Goal: Information Seeking & Learning: Learn about a topic

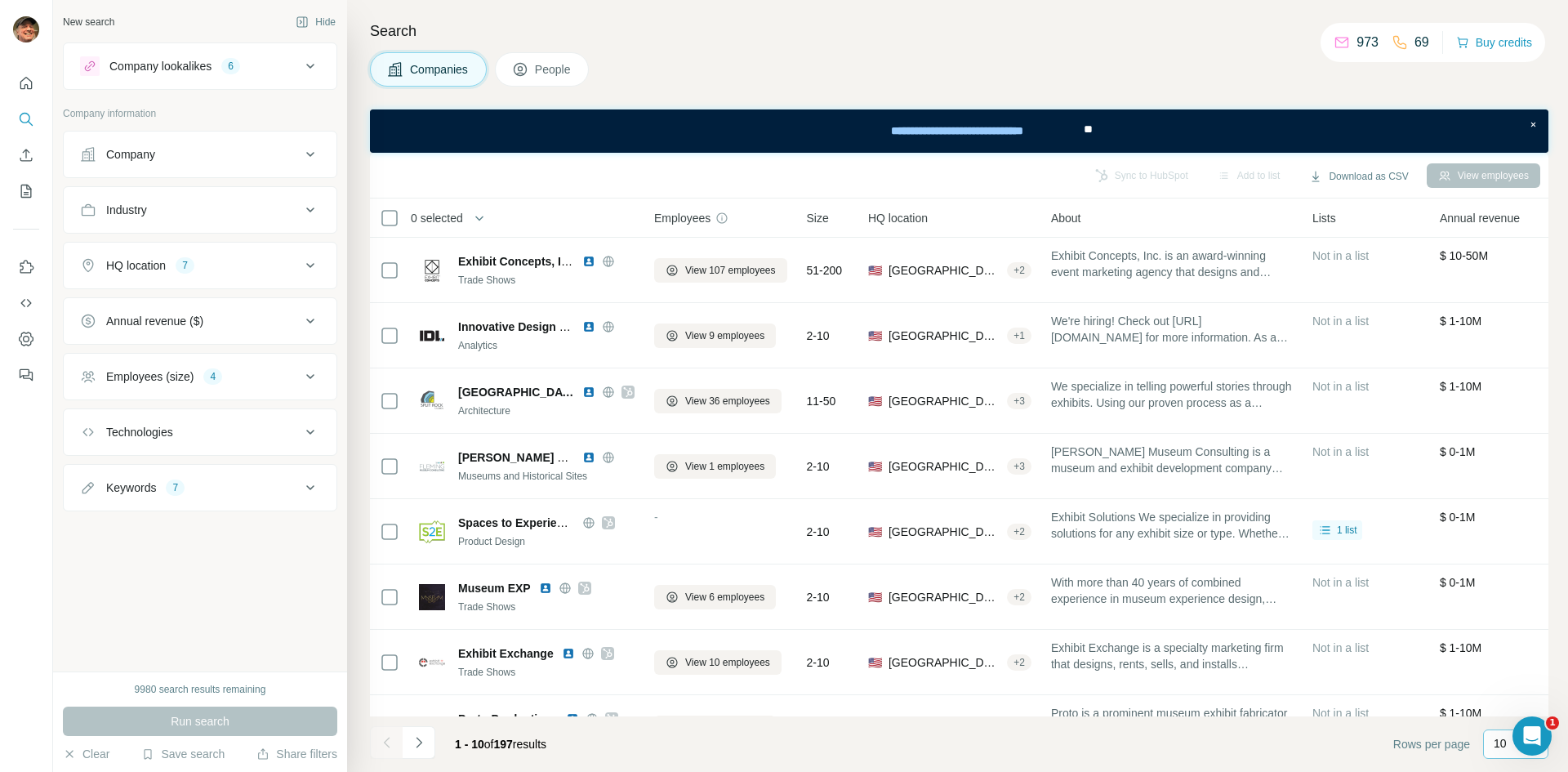
click at [1254, 595] on div "10" at bounding box center [1516, 744] width 65 height 30
click at [1254, 595] on p "60" at bounding box center [1504, 618] width 13 height 16
click at [421, 595] on icon "Navigate to next page" at bounding box center [418, 742] width 16 height 16
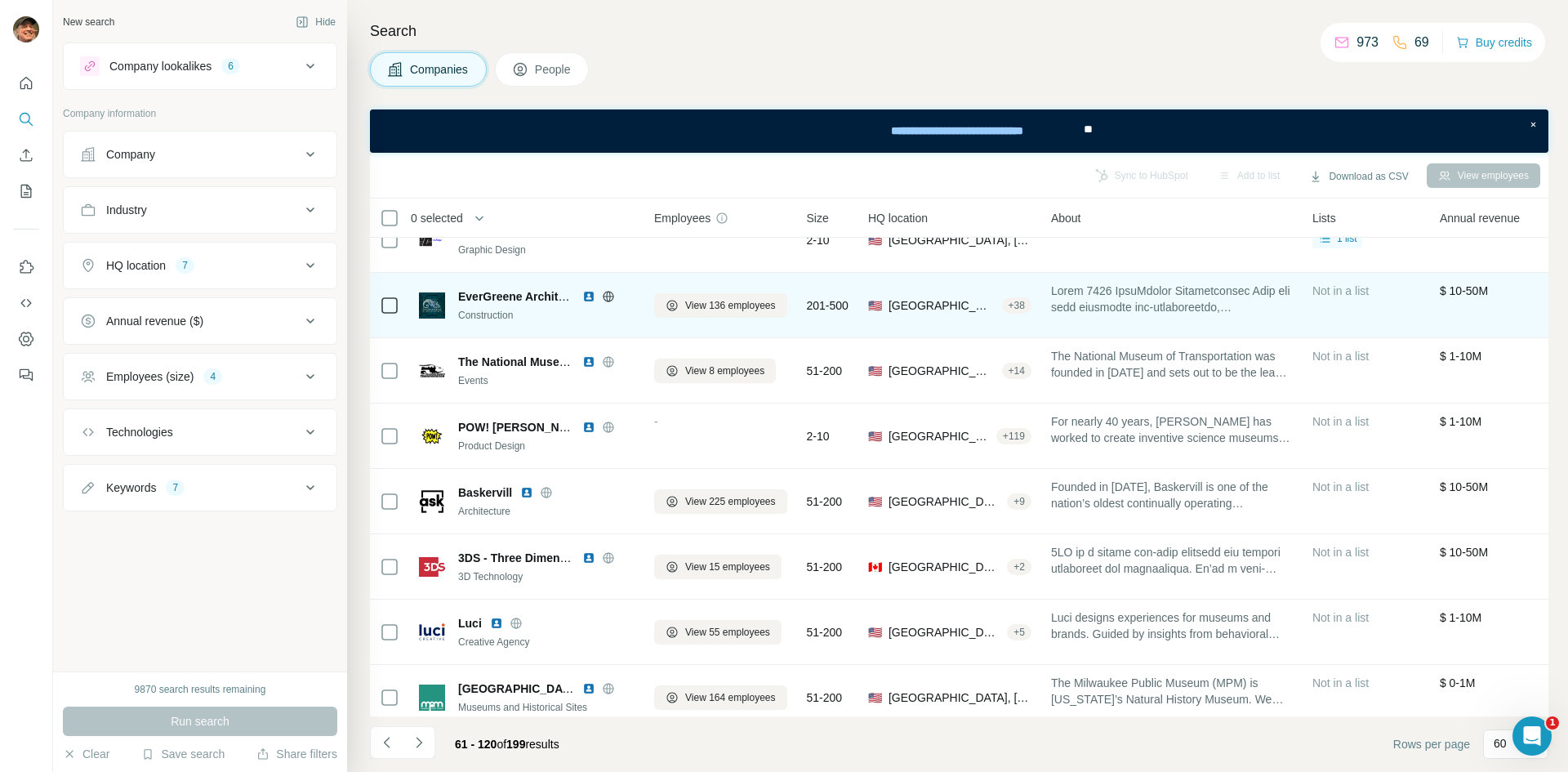
scroll to position [1898, 0]
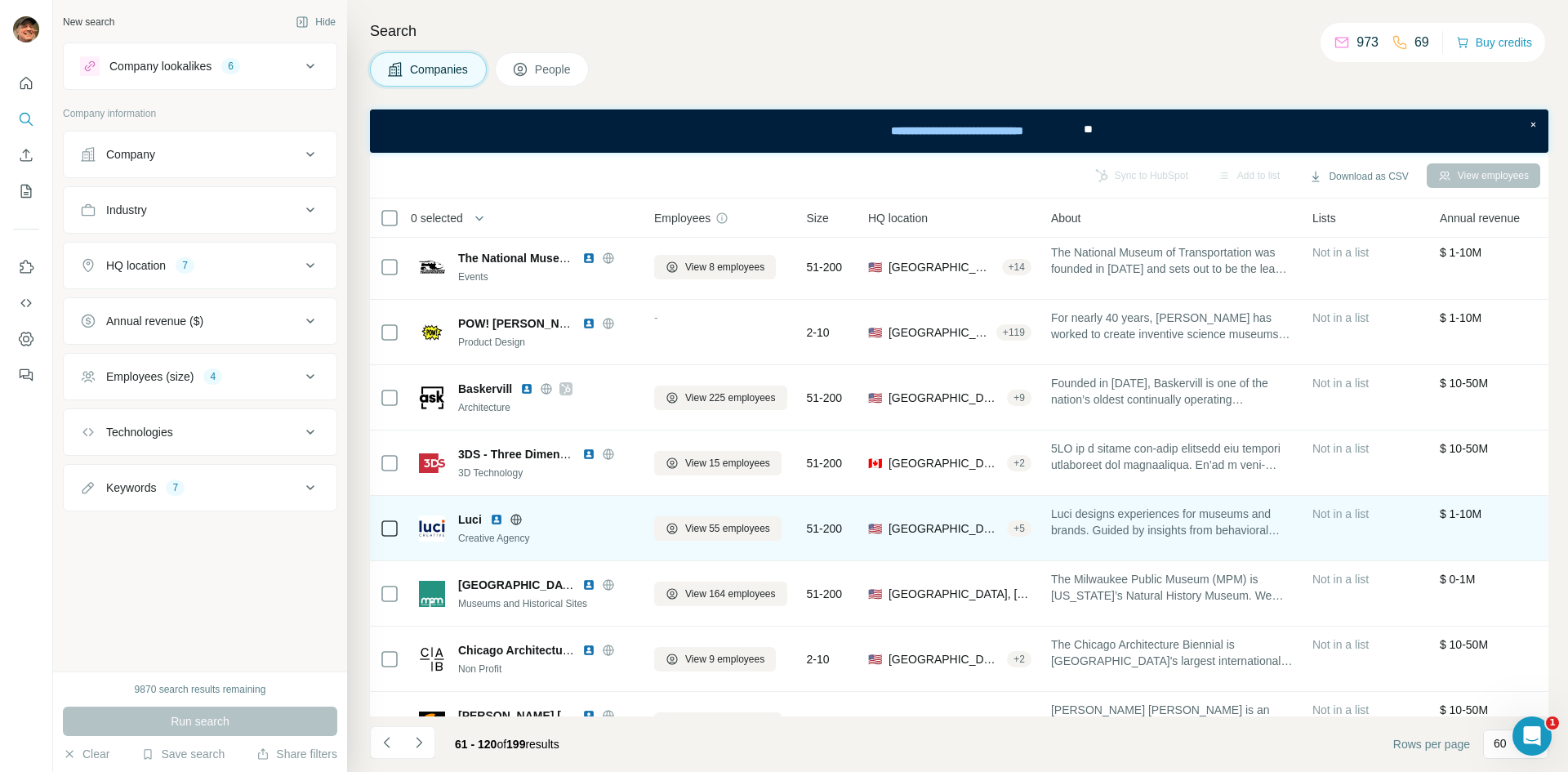
click at [512, 517] on icon at bounding box center [516, 519] width 13 height 13
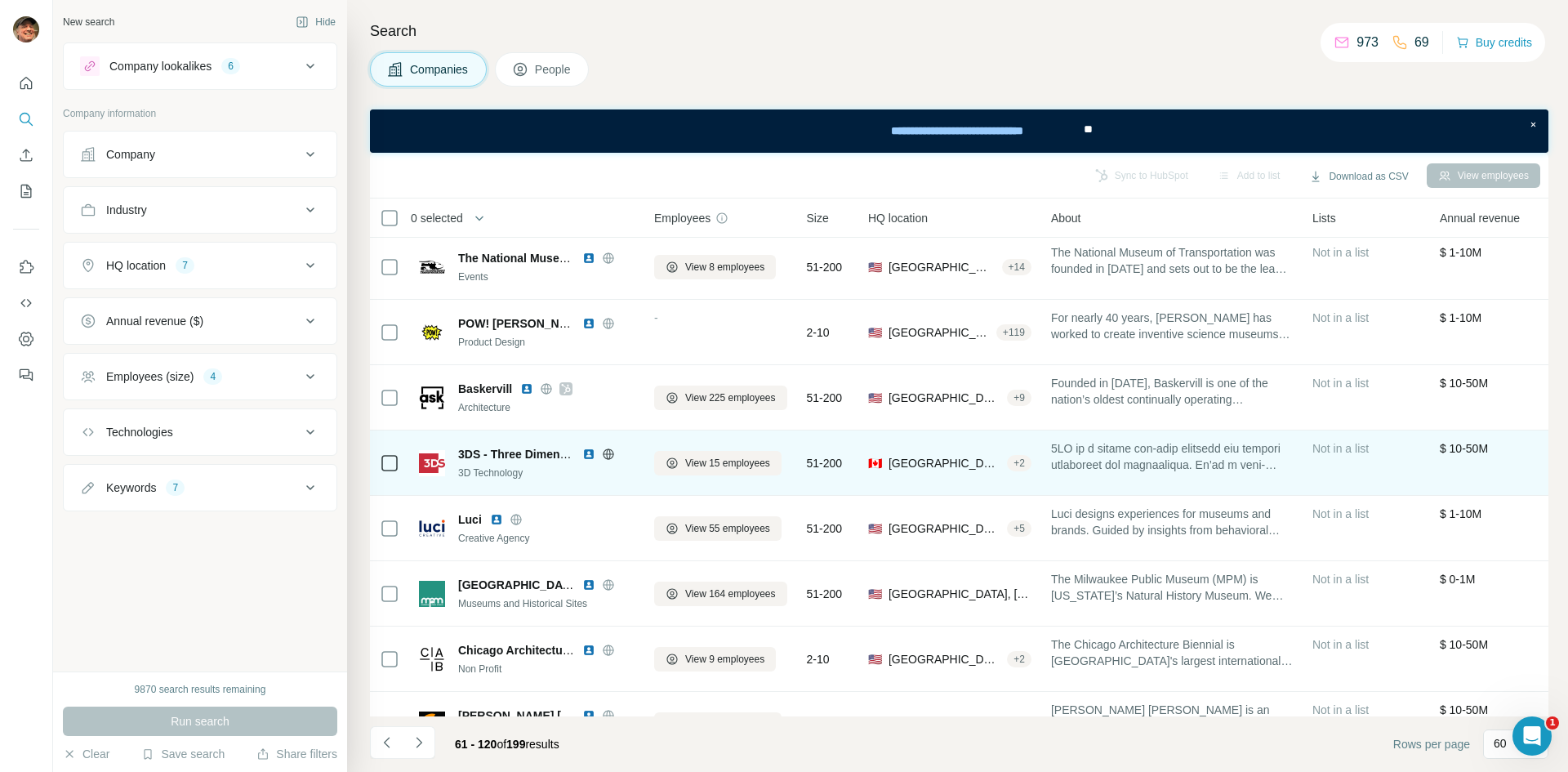
click at [606, 456] on icon at bounding box center [609, 454] width 13 height 13
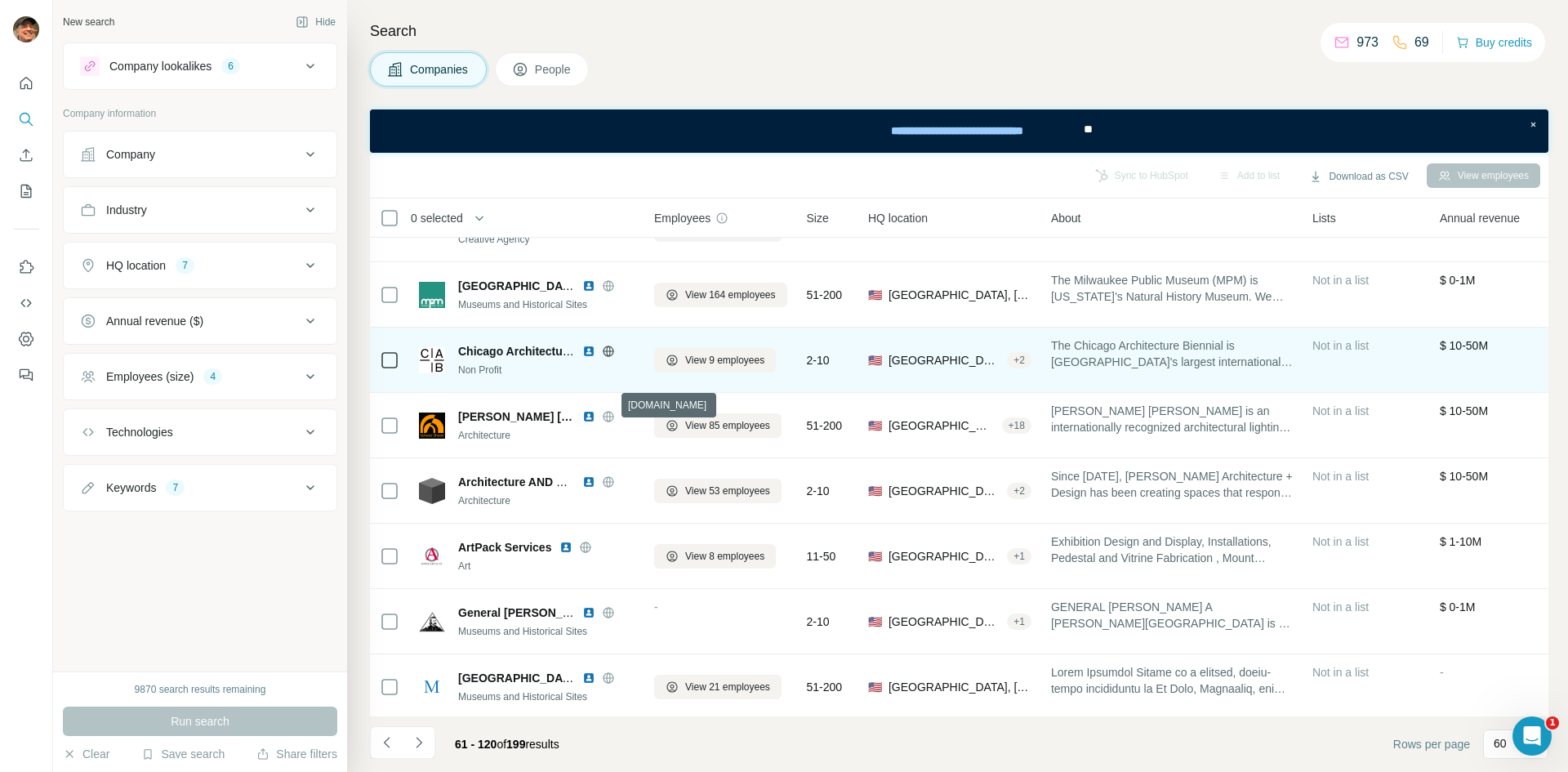
scroll to position [2225, 0]
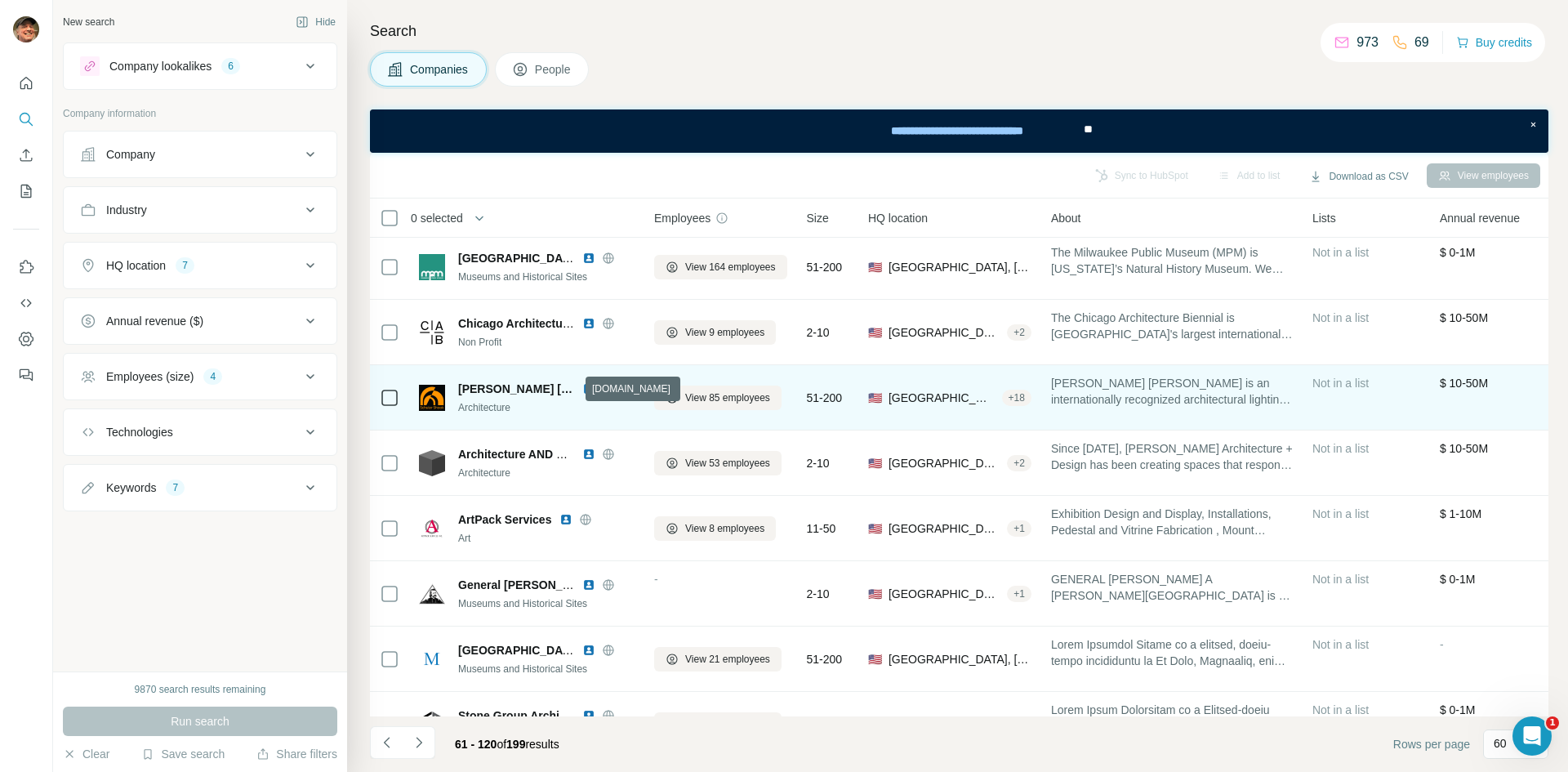
click at [602, 393] on icon at bounding box center [609, 389] width 13 height 13
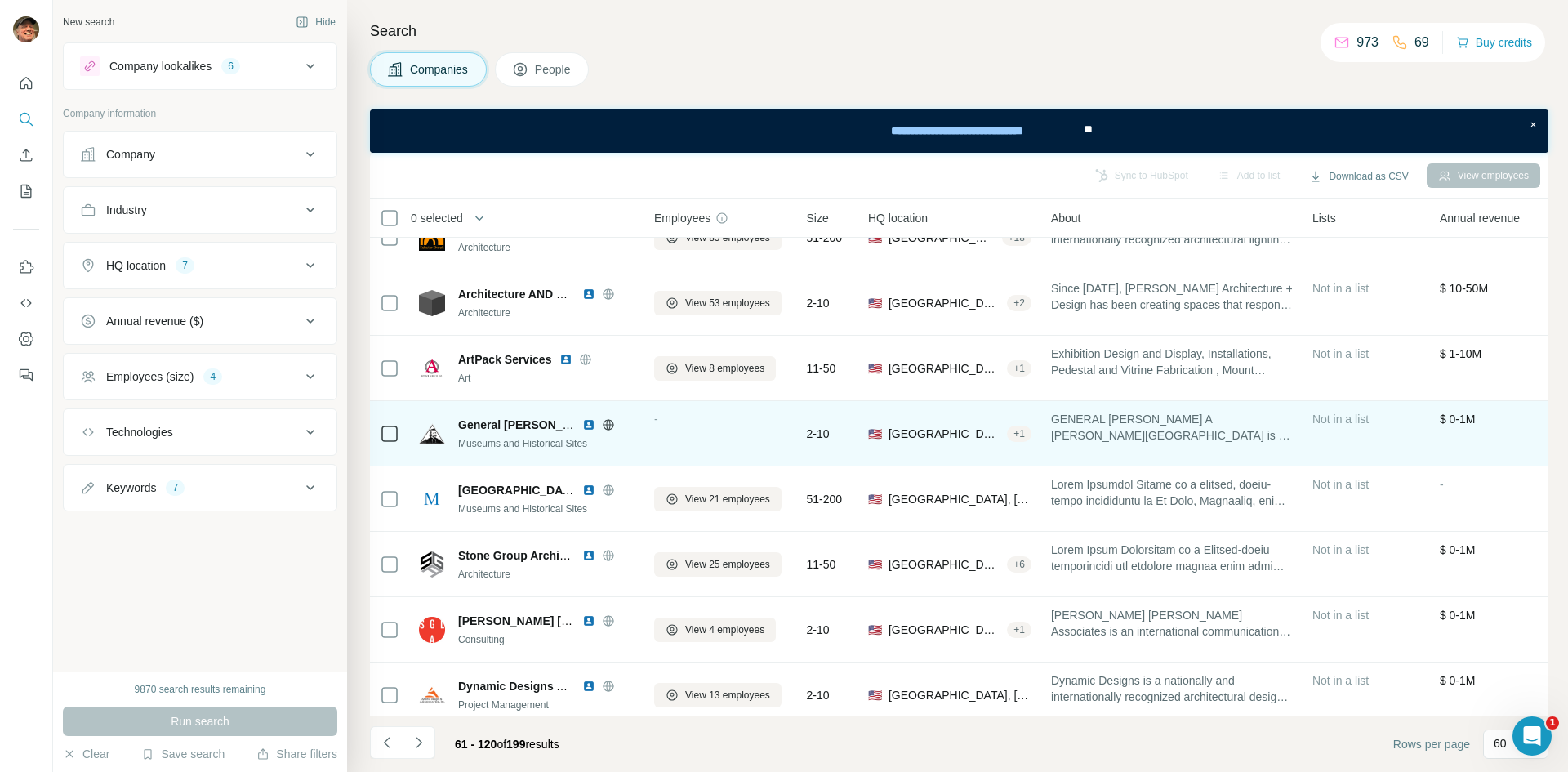
scroll to position [2388, 0]
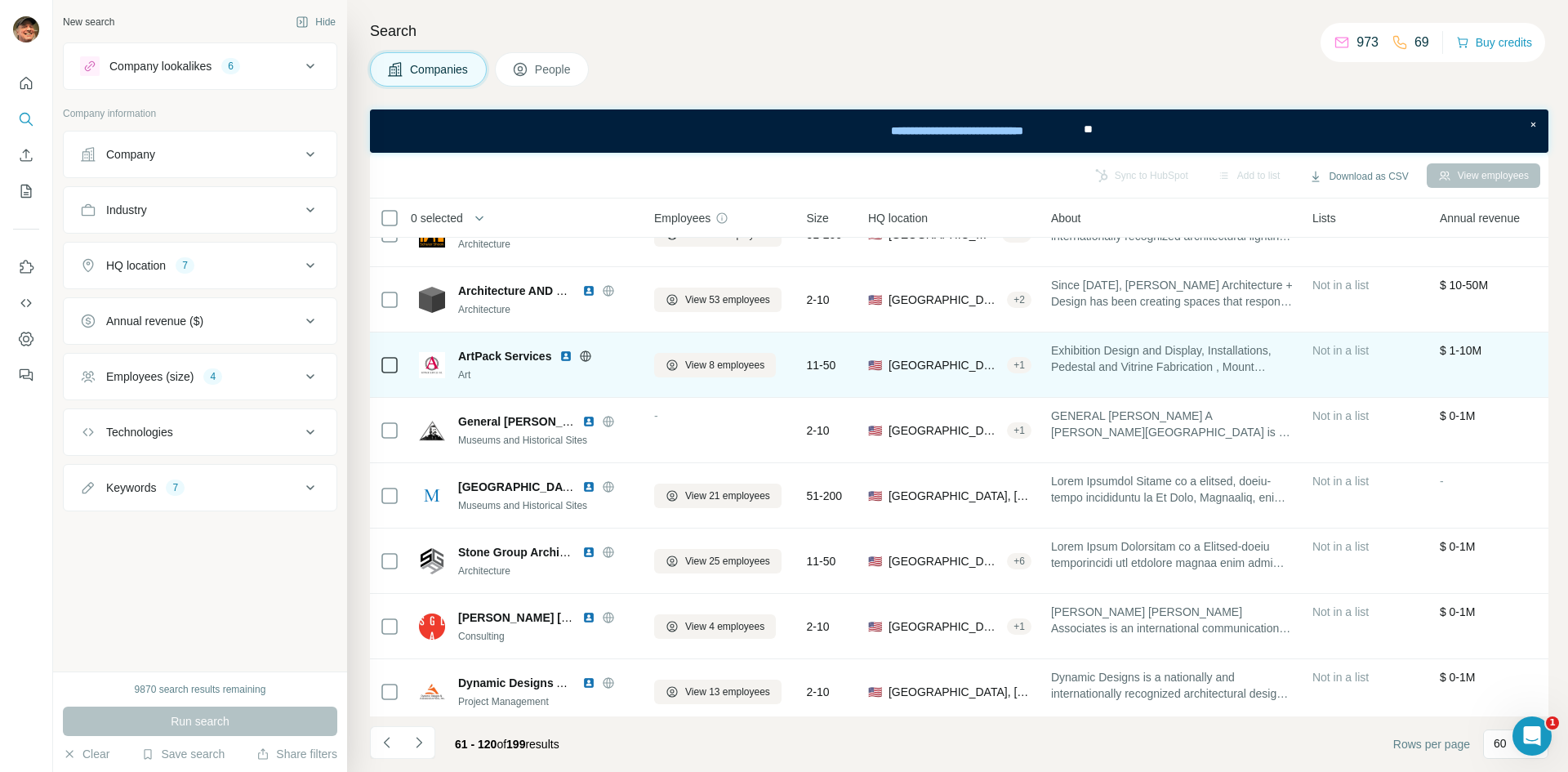
click at [591, 356] on icon at bounding box center [585, 356] width 11 height 1
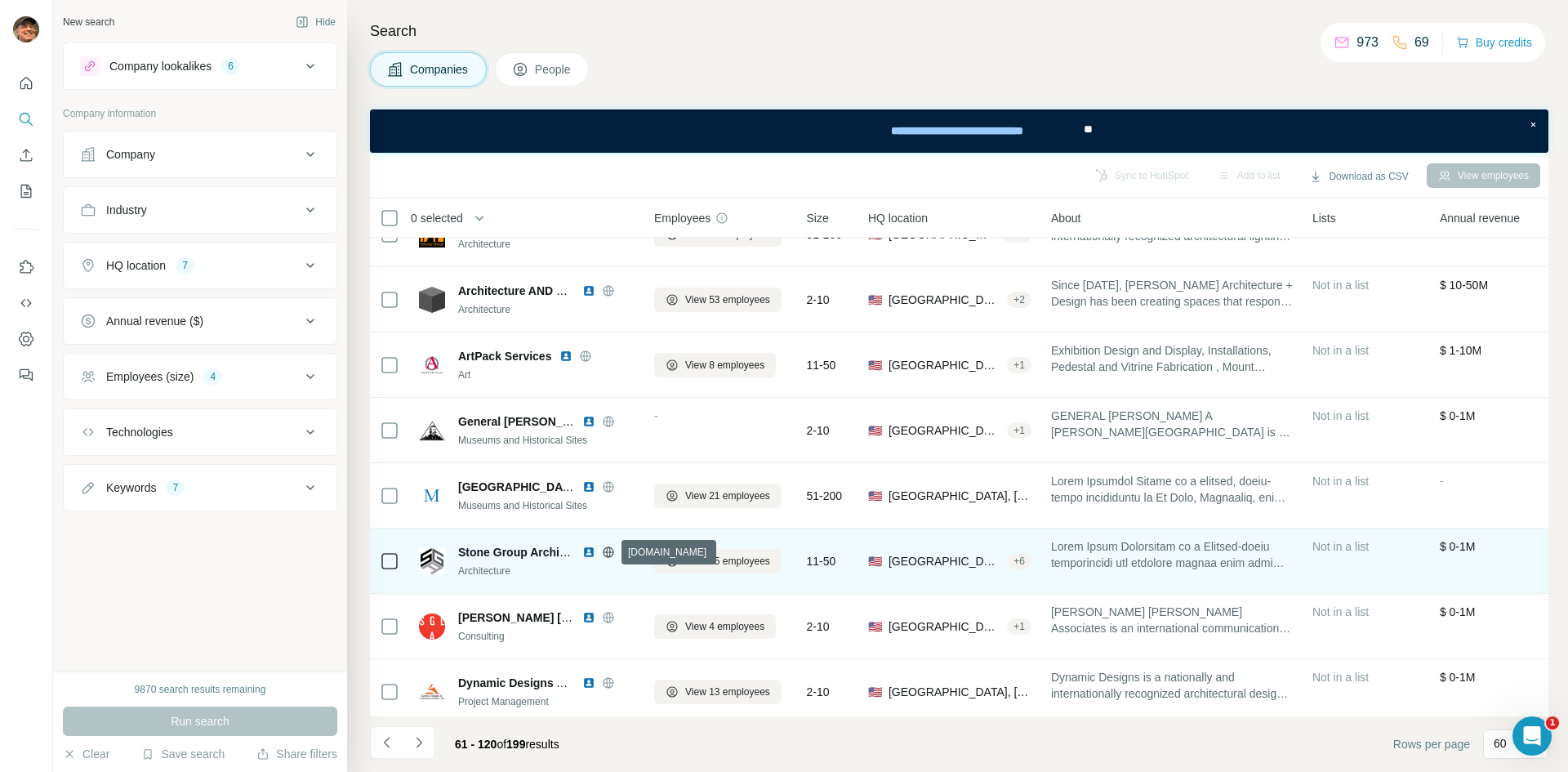
click at [609, 556] on icon at bounding box center [609, 552] width 13 height 13
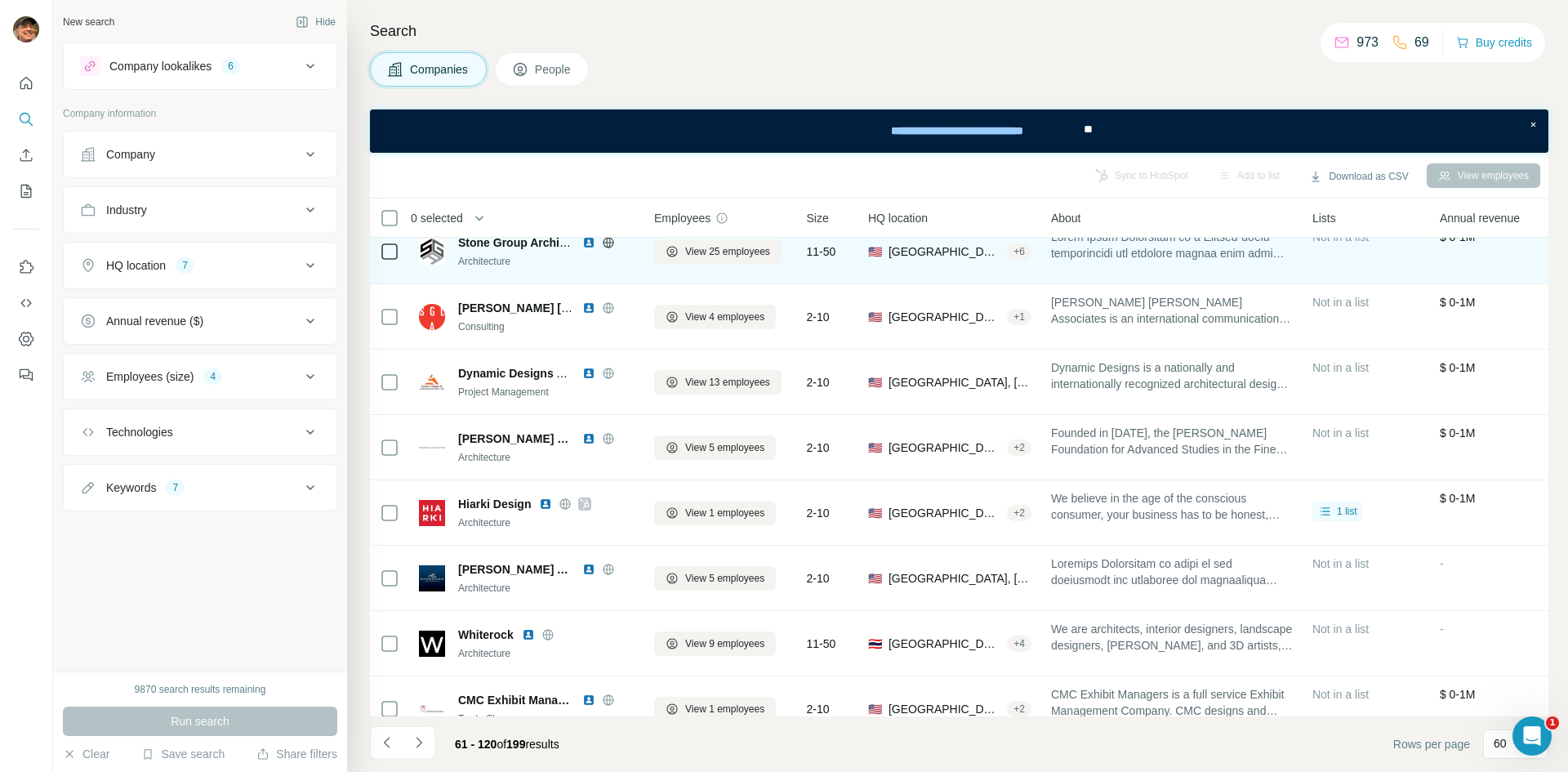
scroll to position [2715, 0]
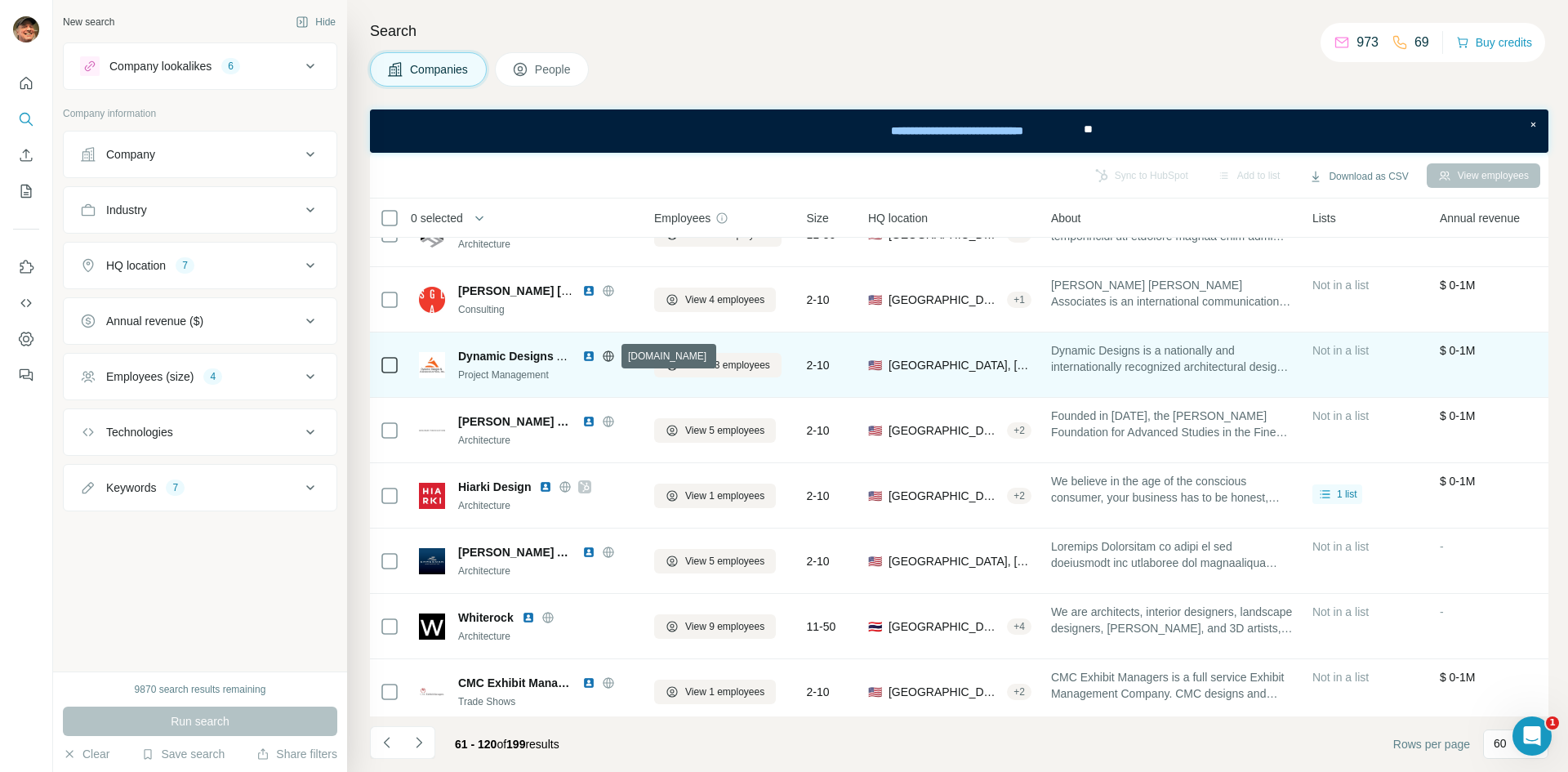
click at [608, 356] on icon at bounding box center [608, 356] width 11 height 1
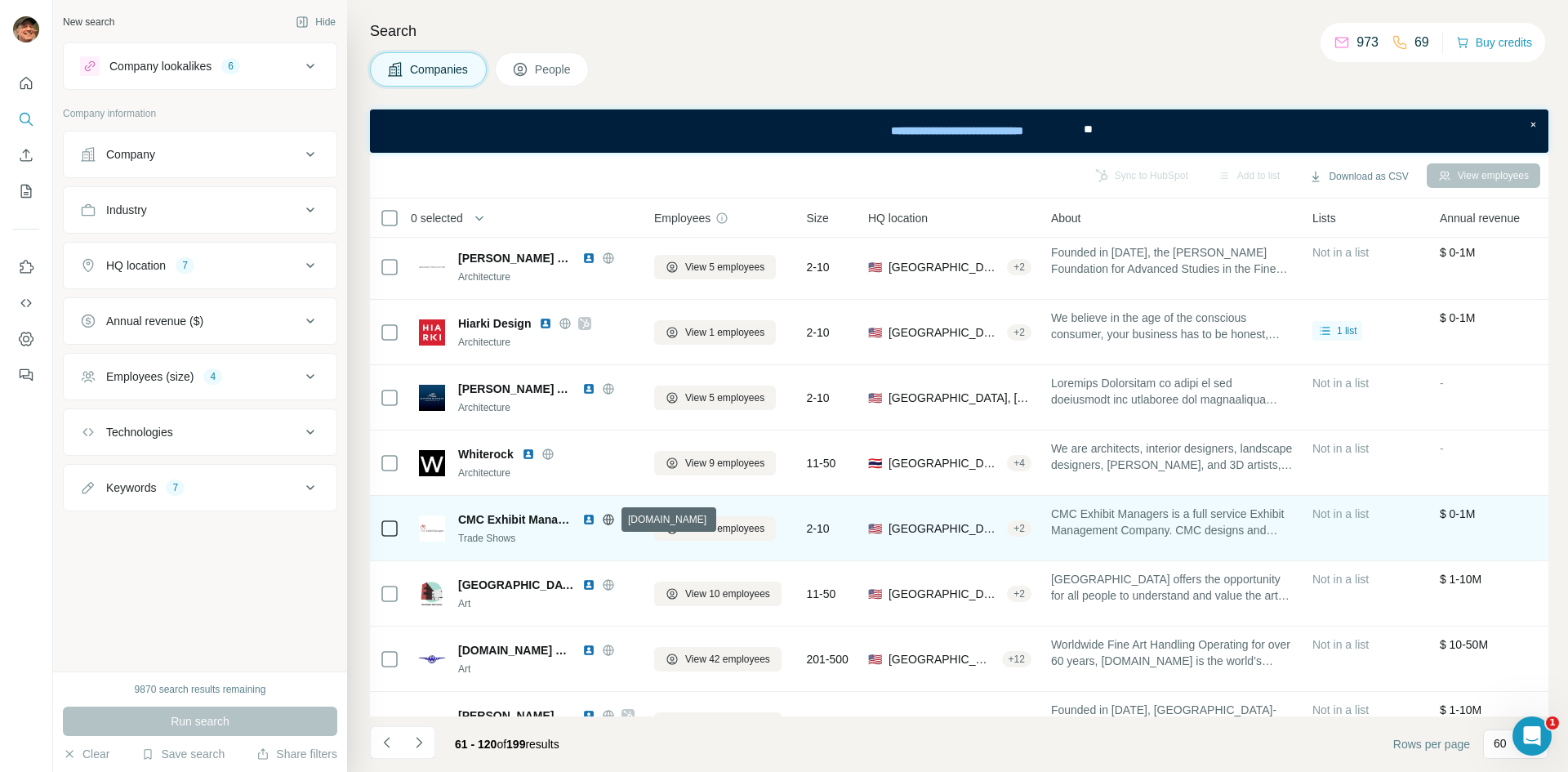
scroll to position [2959, 0]
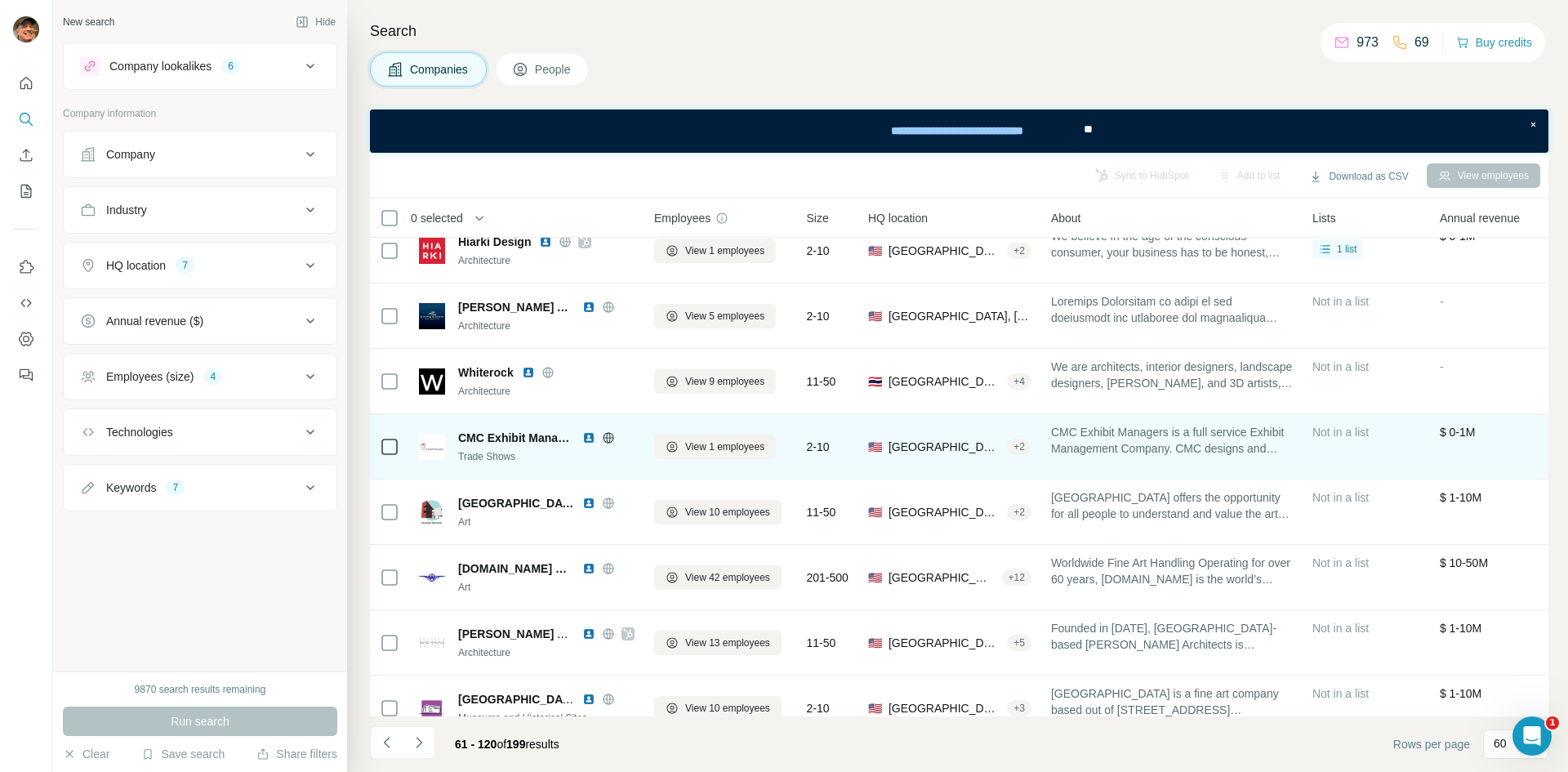
click at [613, 435] on icon at bounding box center [609, 438] width 13 height 13
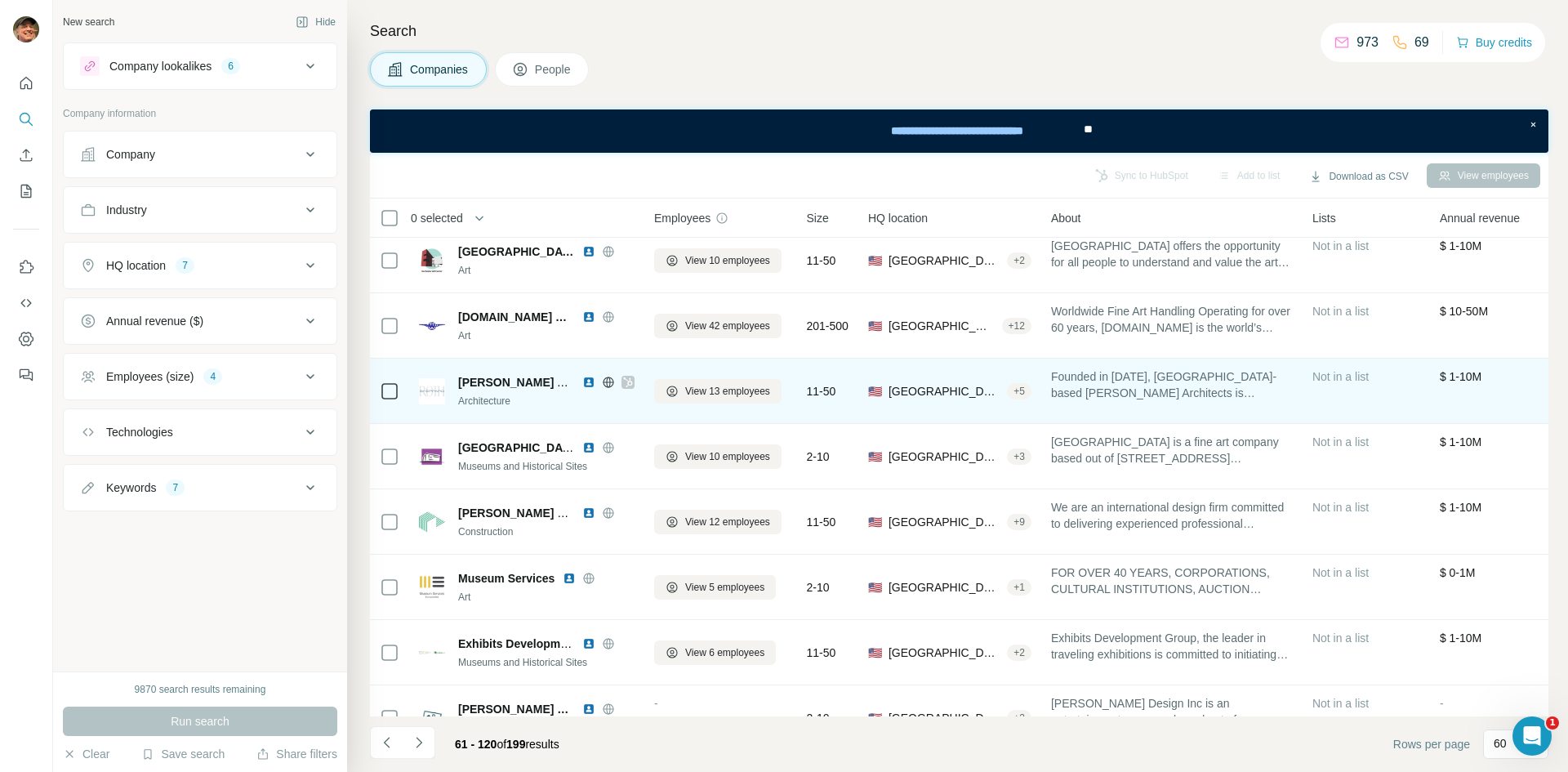
scroll to position [3368, 0]
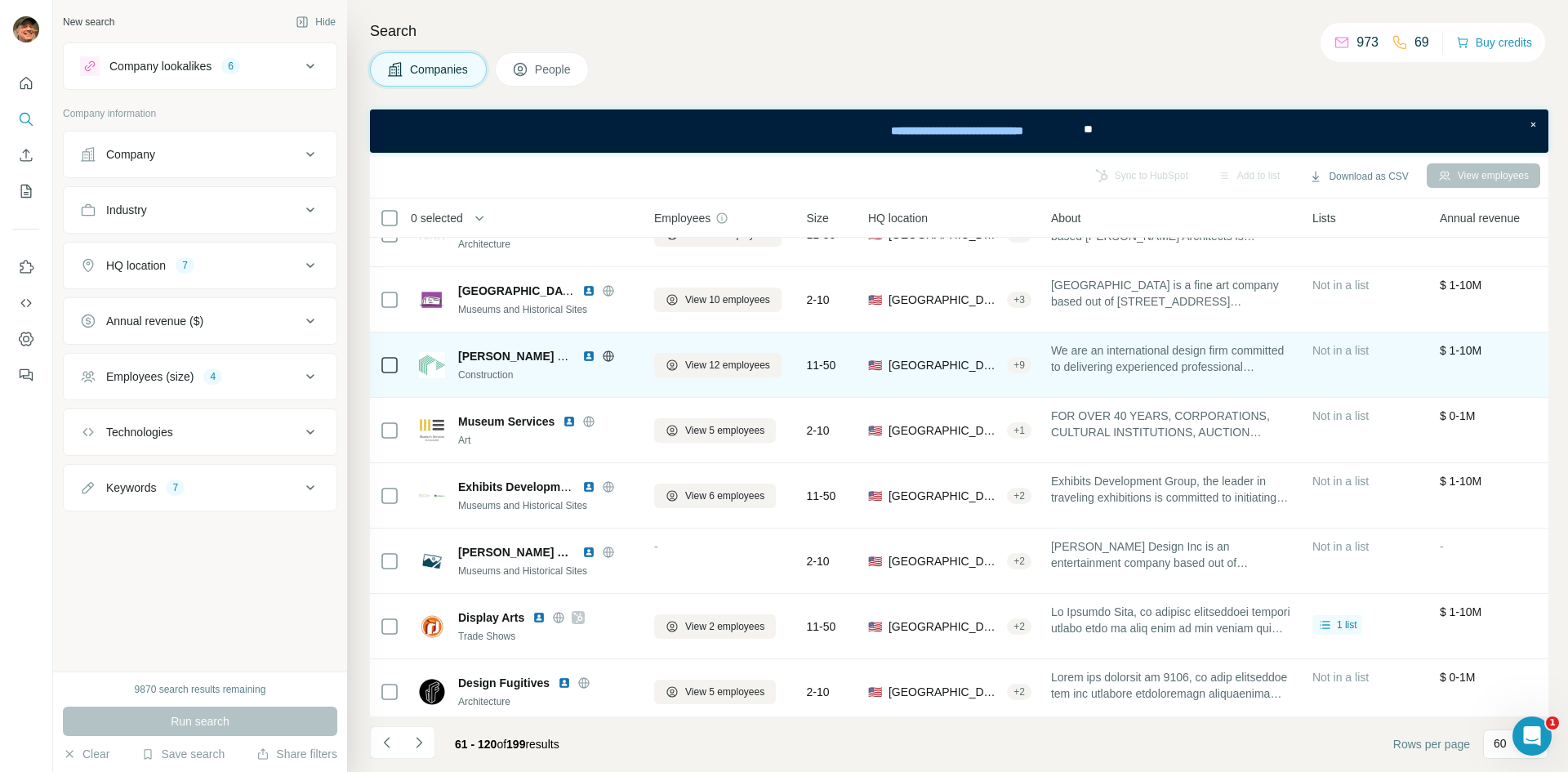
click at [607, 358] on icon at bounding box center [608, 355] width 4 height 11
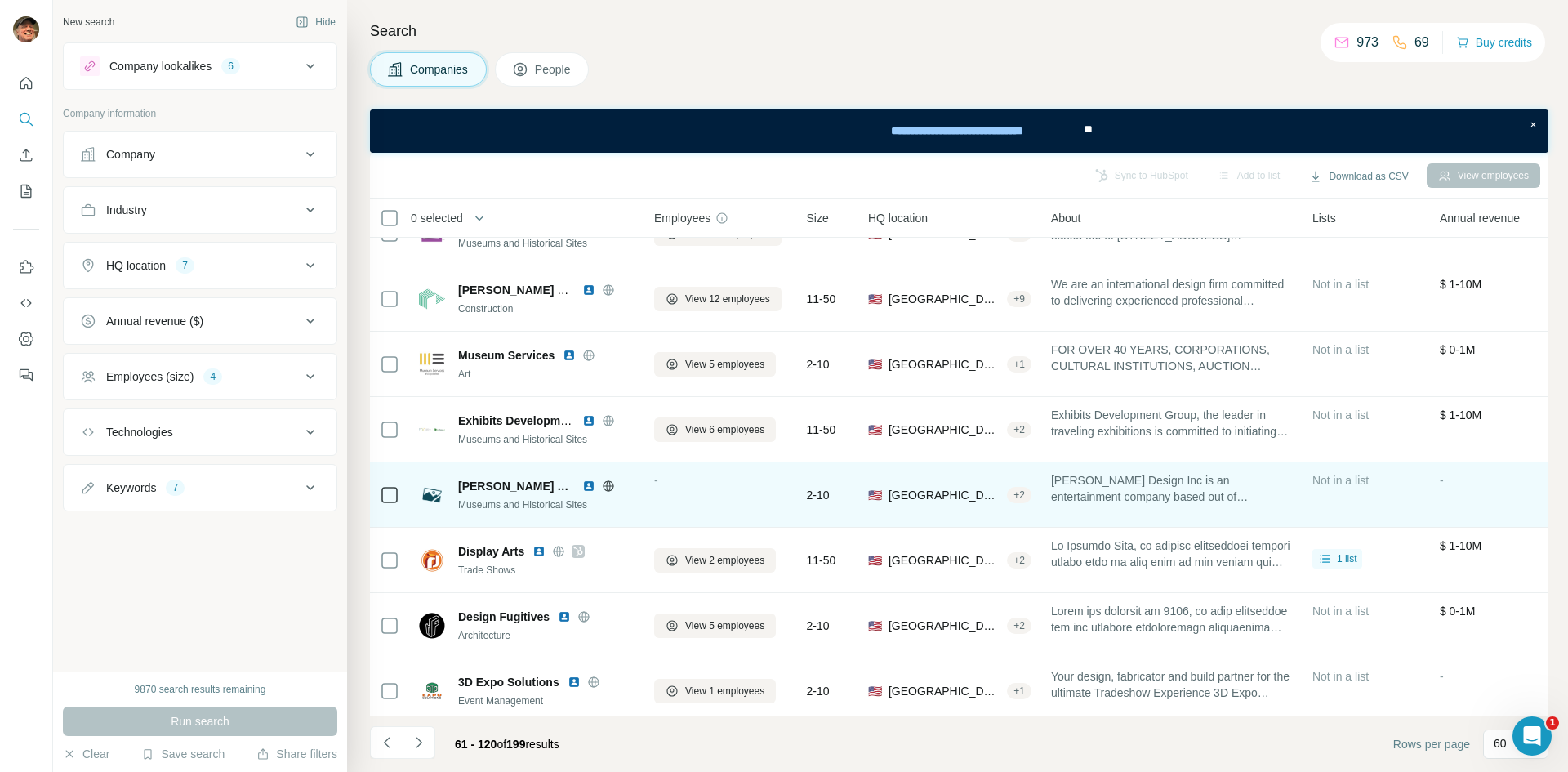
scroll to position [3449, 0]
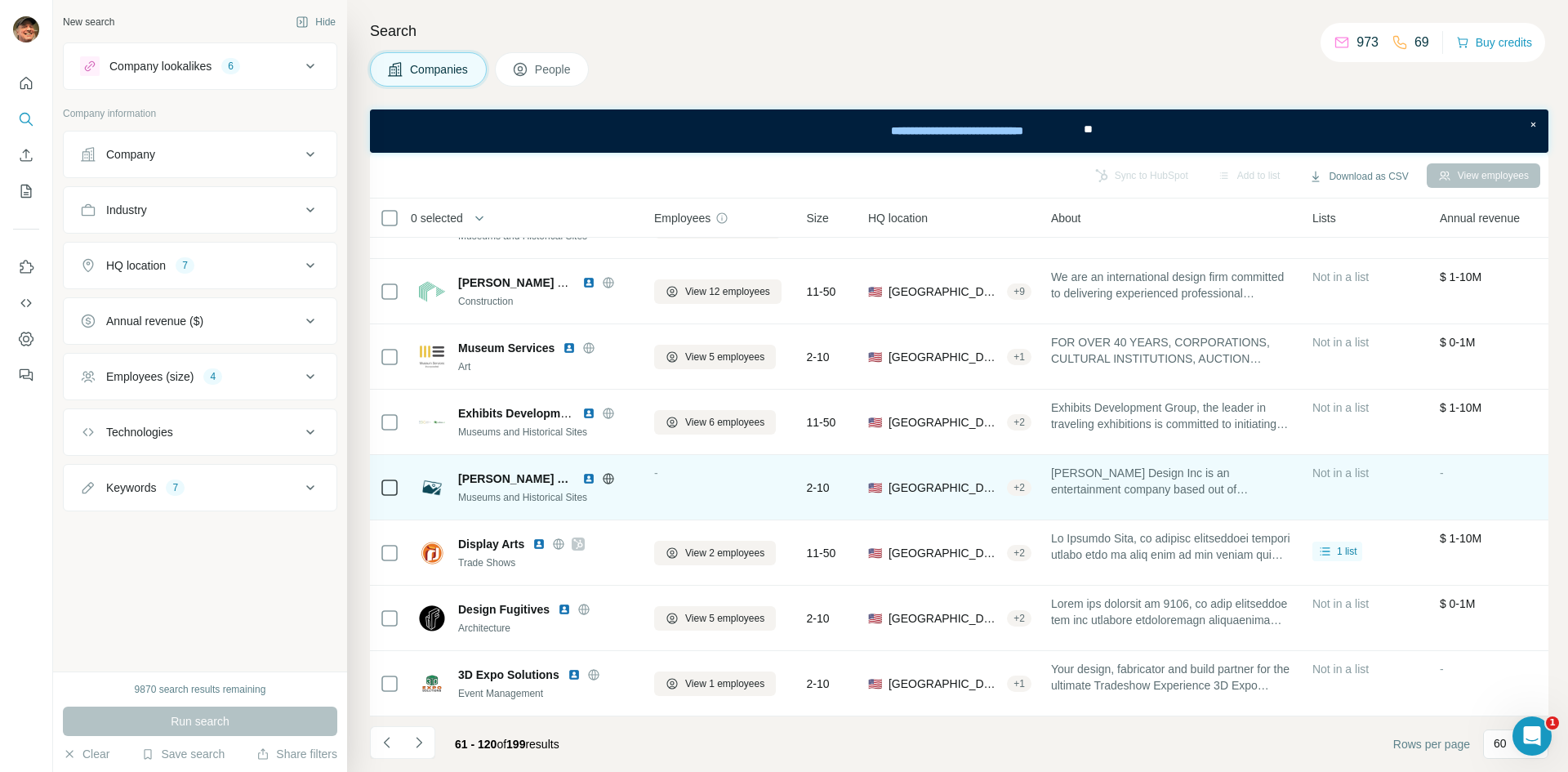
click at [602, 472] on icon at bounding box center [609, 479] width 13 height 13
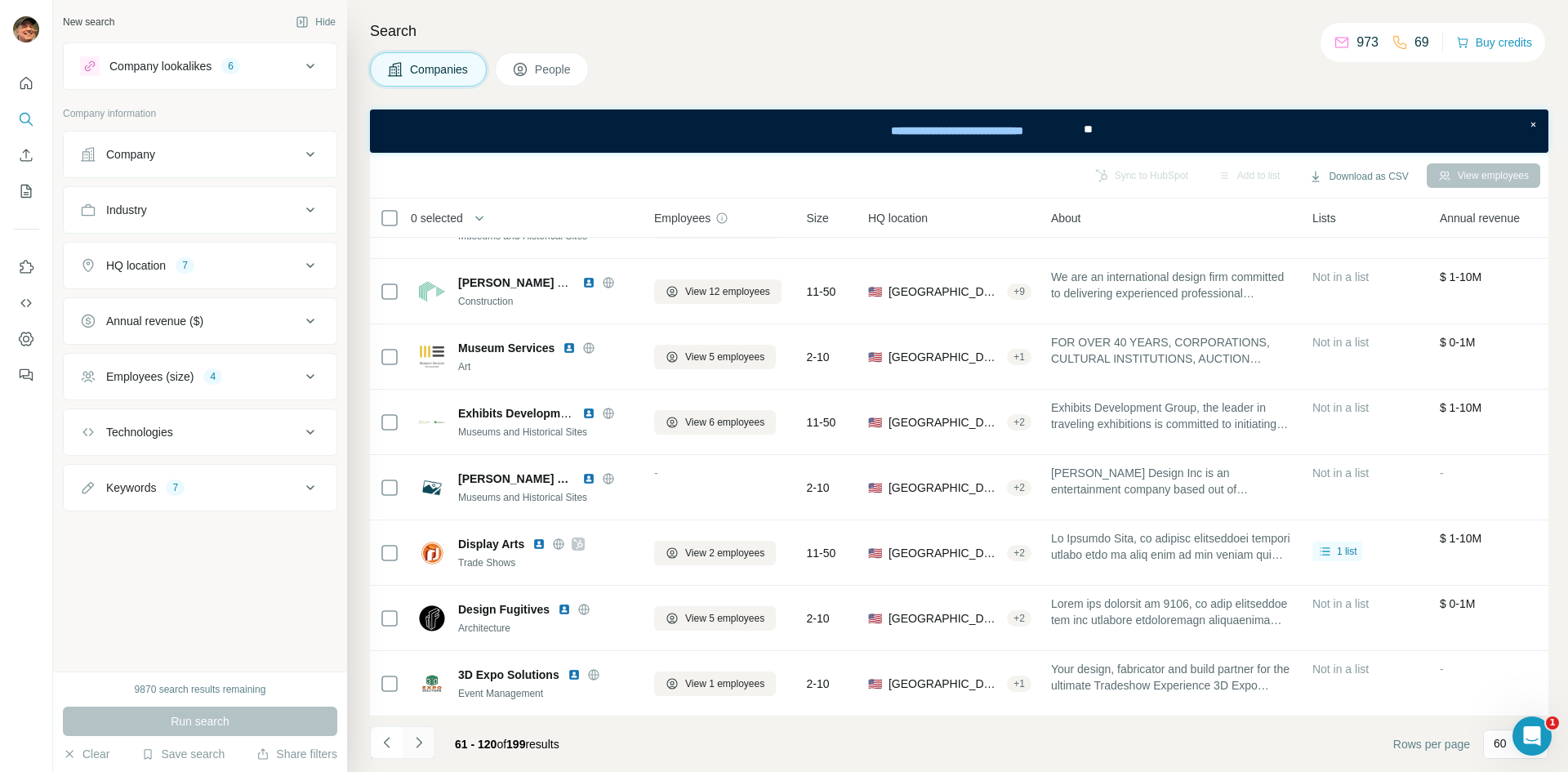
click at [426, 595] on icon "Navigate to next page" at bounding box center [418, 742] width 16 height 16
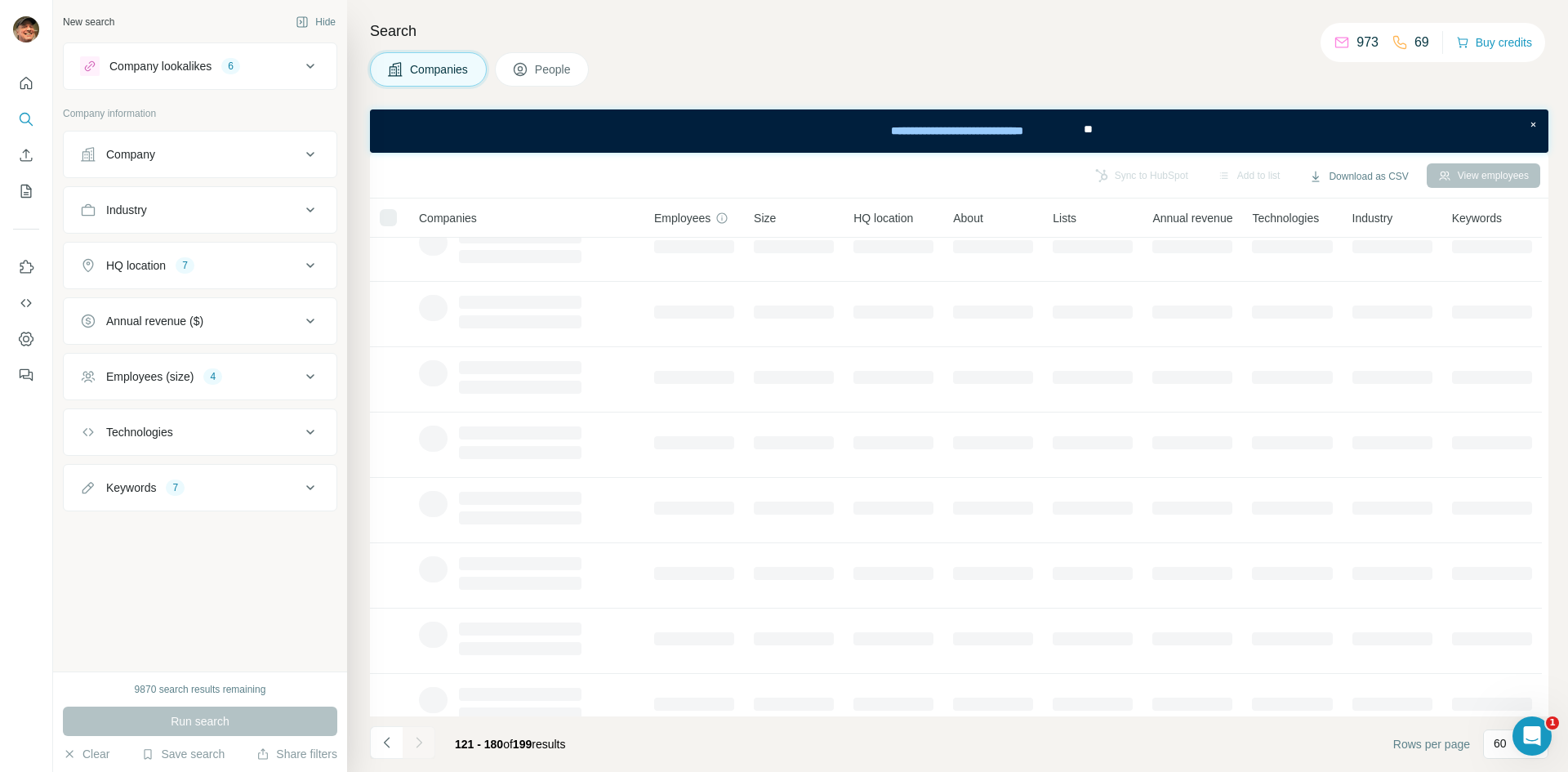
scroll to position [0, 0]
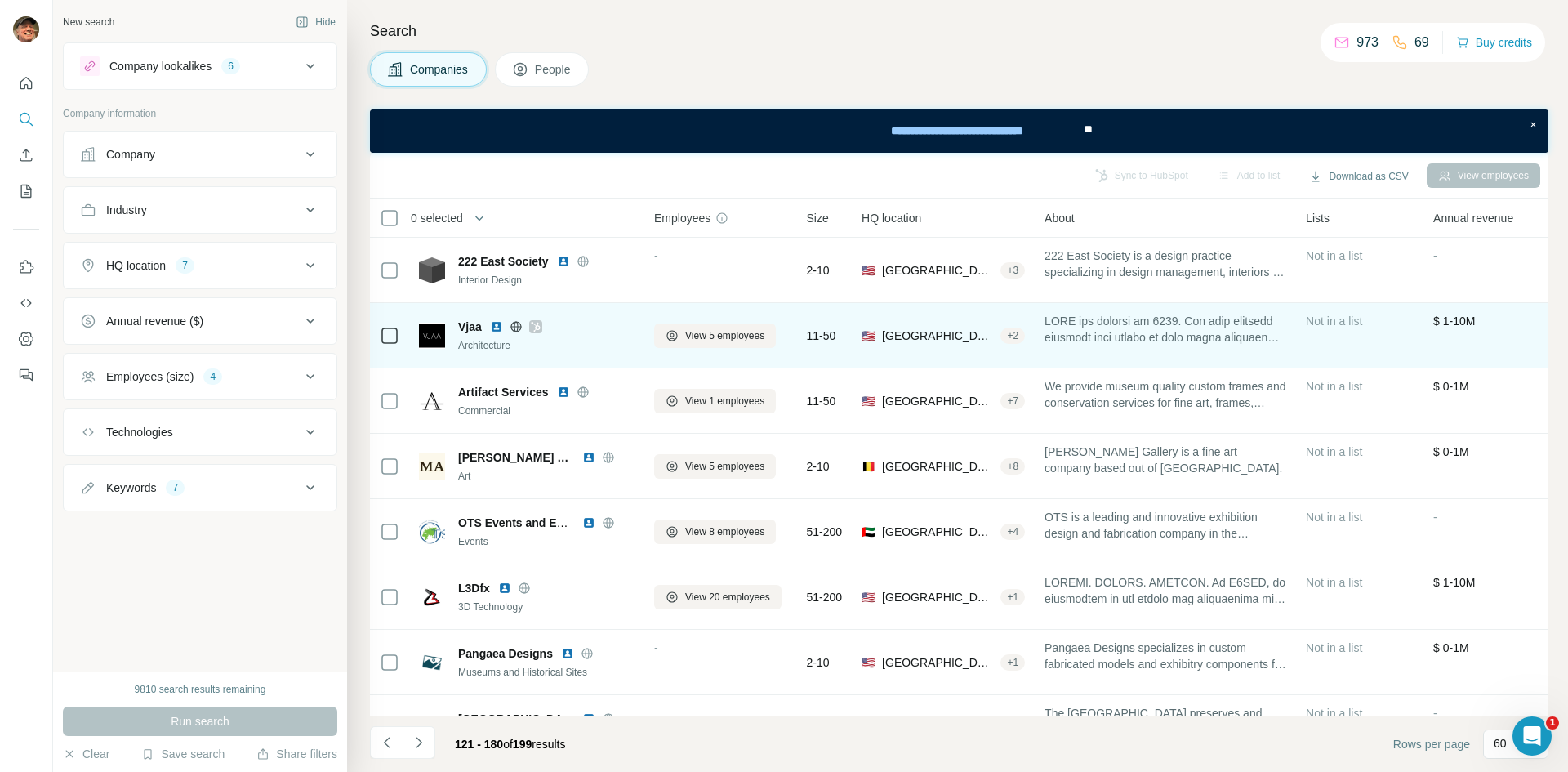
click at [513, 328] on icon at bounding box center [516, 327] width 13 height 13
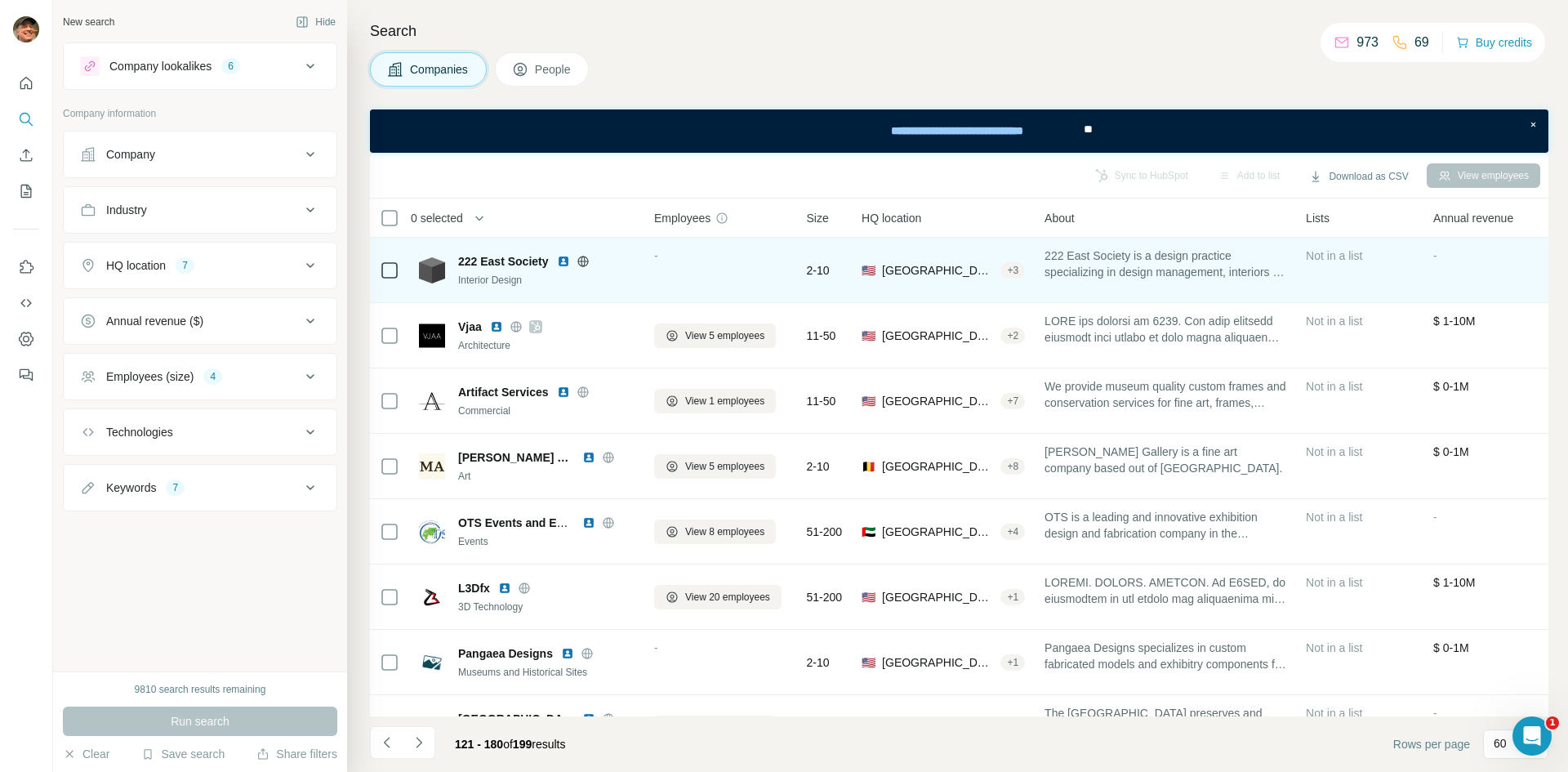
click at [584, 257] on icon at bounding box center [583, 261] width 11 height 11
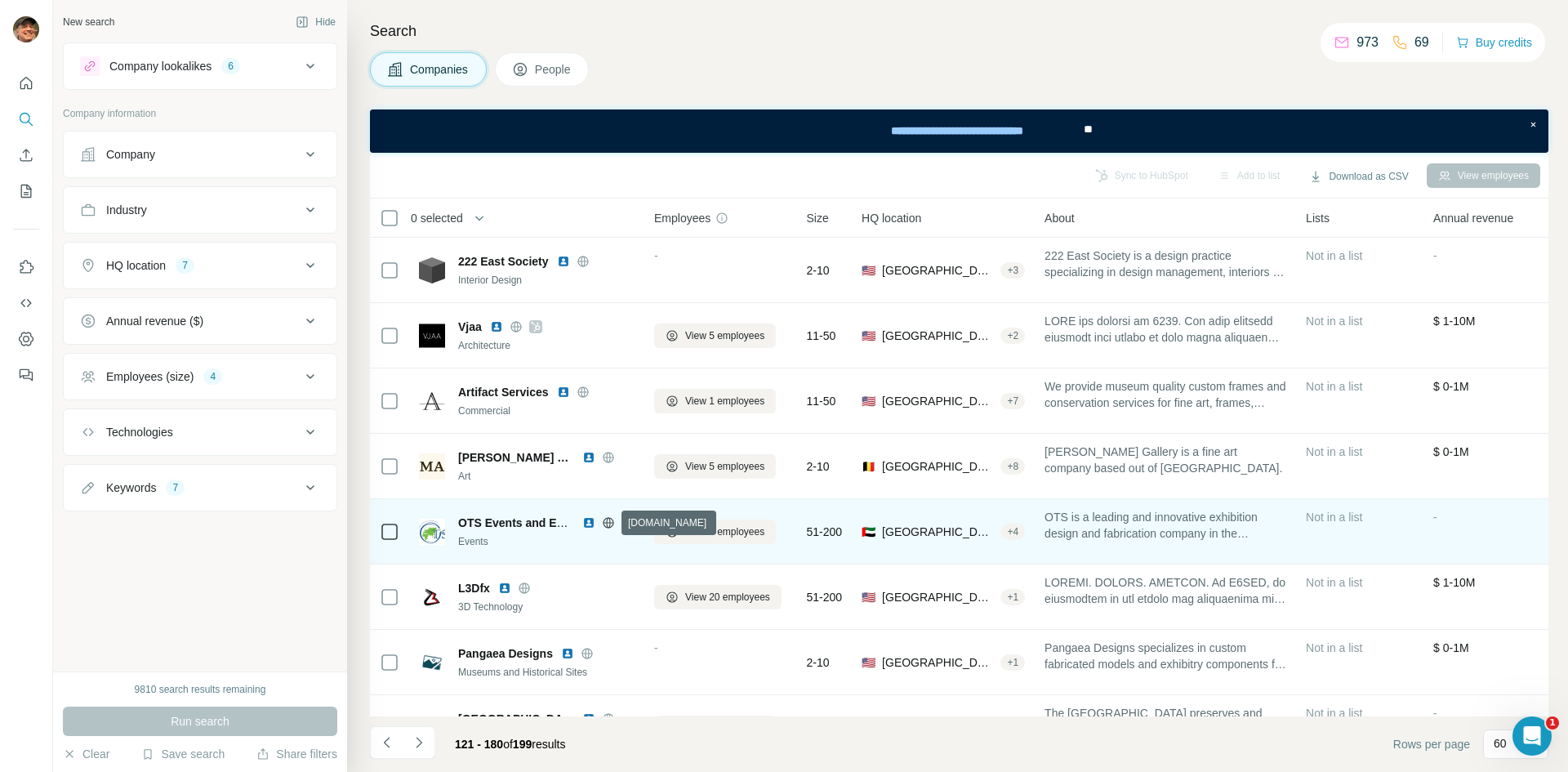
click at [610, 526] on icon at bounding box center [609, 523] width 13 height 13
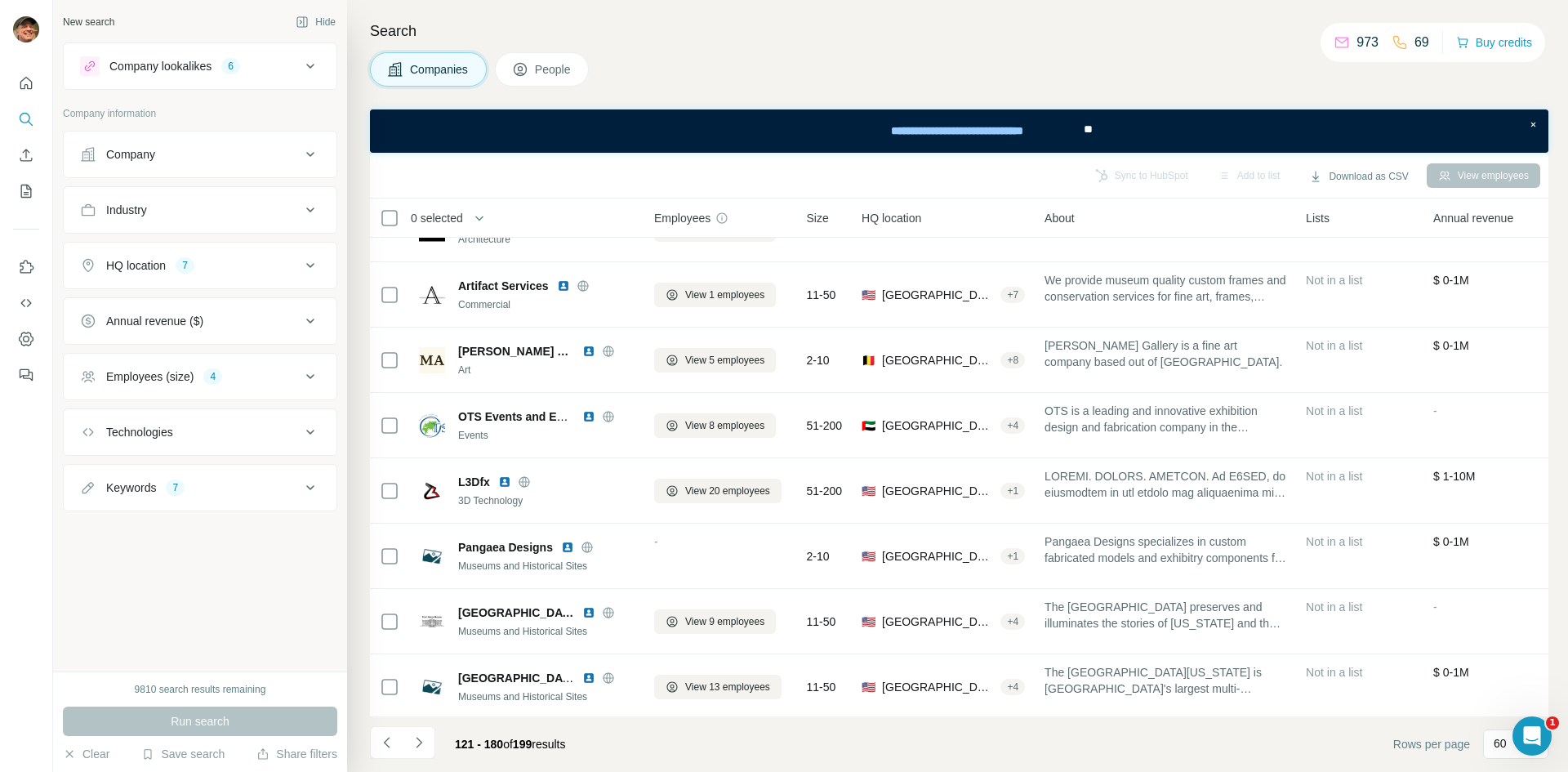
scroll to position [327, 0]
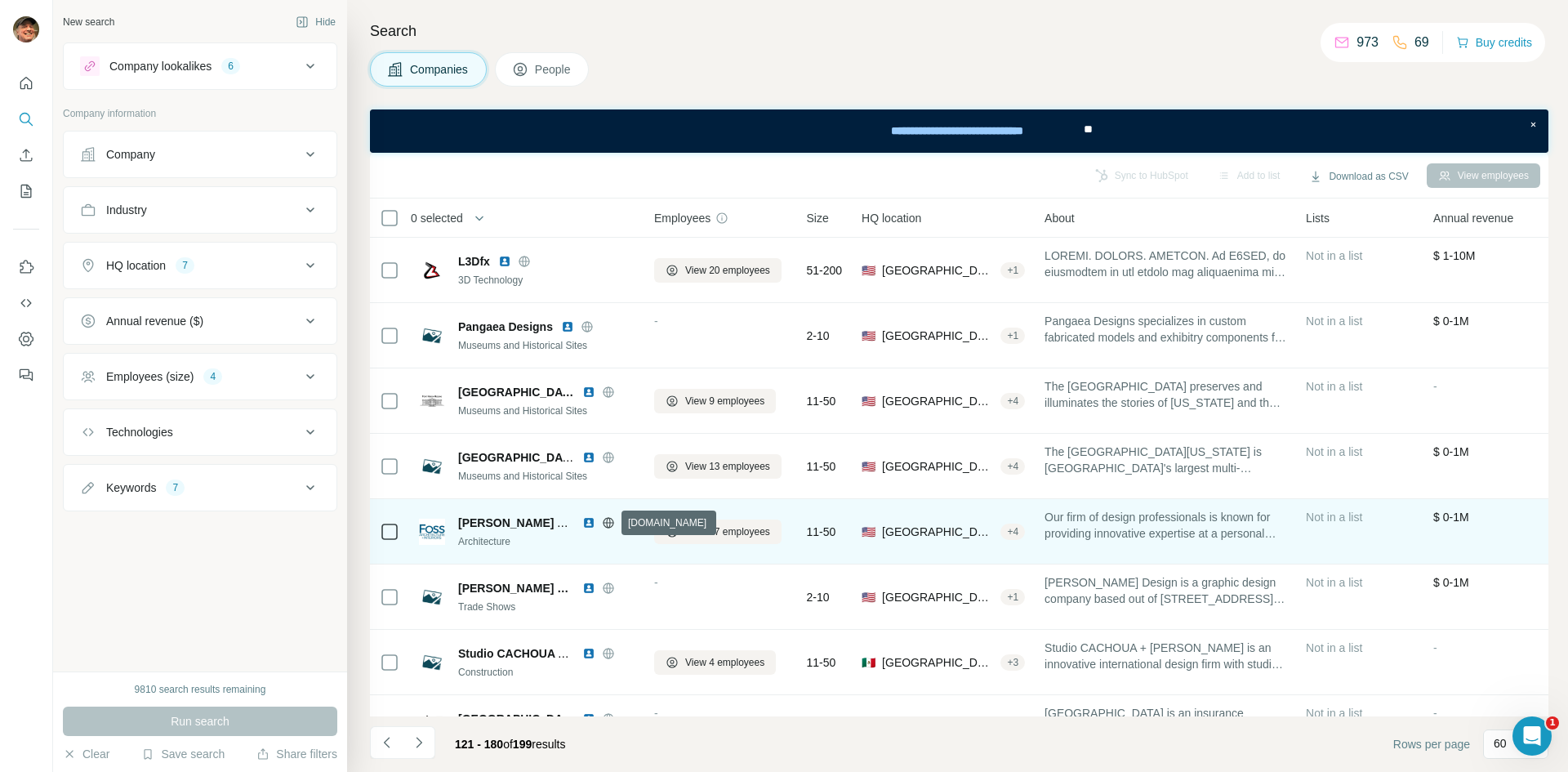
click at [610, 521] on icon at bounding box center [609, 523] width 13 height 13
